Goal: Find specific page/section: Find specific page/section

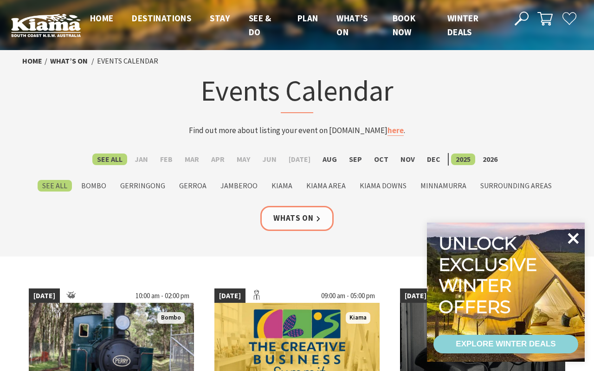
click at [575, 234] on icon at bounding box center [573, 238] width 22 height 22
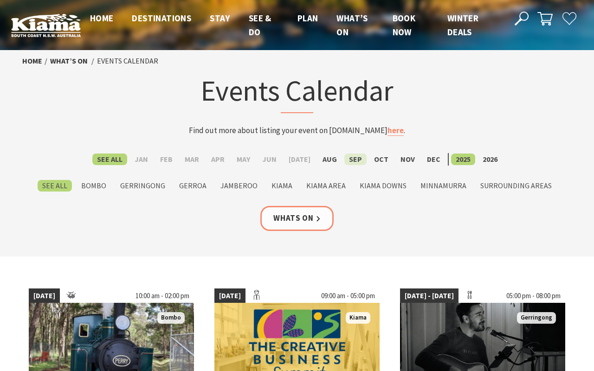
click at [359, 160] on label "Sep" at bounding box center [355, 160] width 22 height 12
click at [0, 0] on input "Sep" at bounding box center [0, 0] width 0 height 0
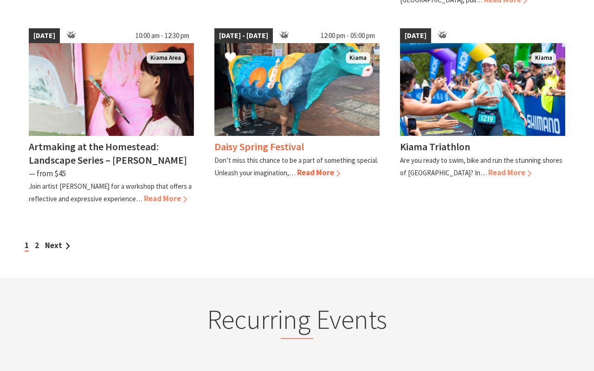
scroll to position [849, 0]
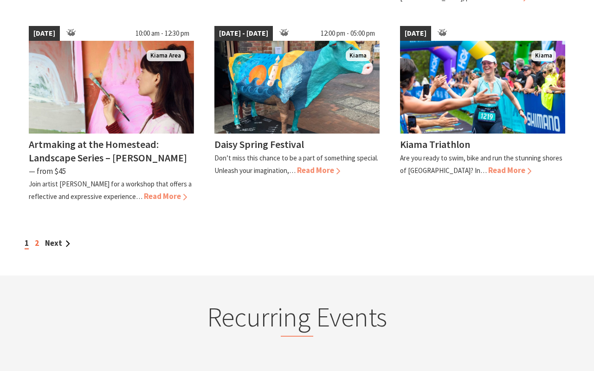
click at [39, 238] on link "2" at bounding box center [37, 243] width 4 height 10
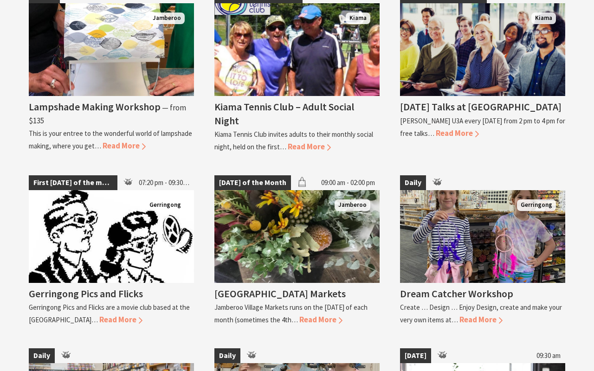
scroll to position [1025, 0]
